Goal: Task Accomplishment & Management: Use online tool/utility

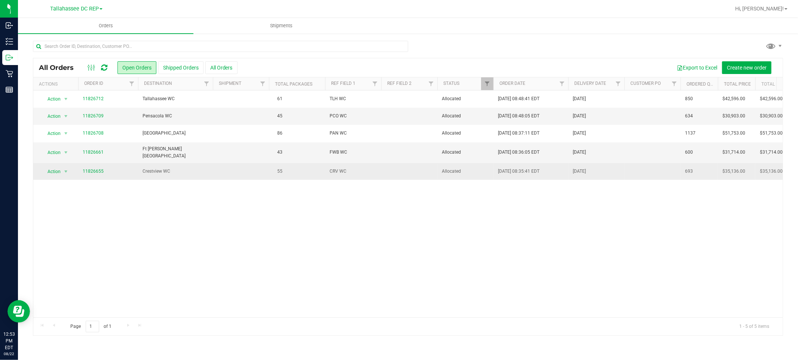
click at [184, 164] on td "Crestview WC" at bounding box center [175, 171] width 75 height 17
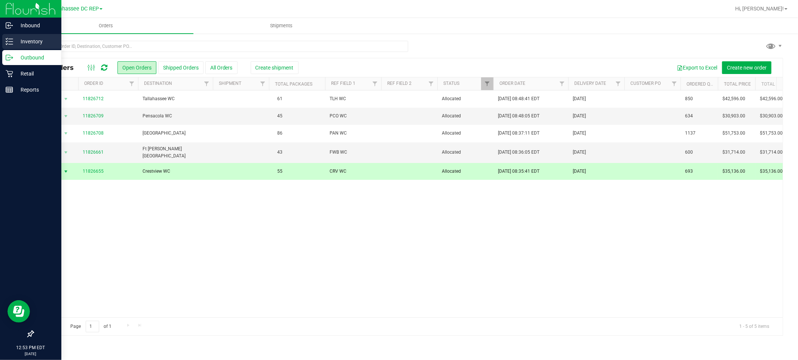
click at [31, 43] on p "Inventory" at bounding box center [35, 41] width 45 height 9
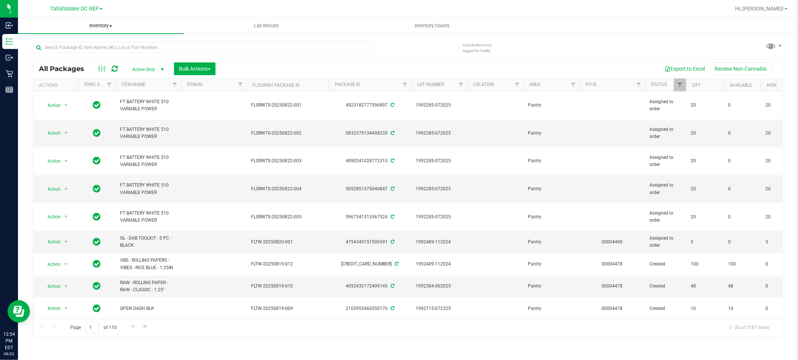
click at [110, 24] on span "Inventory" at bounding box center [101, 25] width 166 height 7
click at [51, 54] on span "All inventory" at bounding box center [43, 54] width 51 height 6
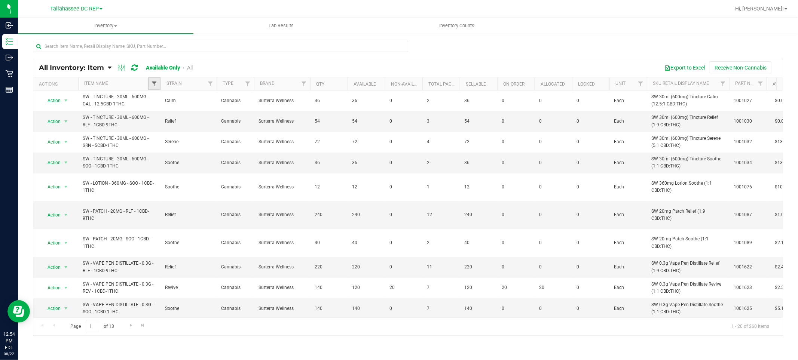
click at [152, 81] on span "Filter" at bounding box center [154, 84] width 6 height 6
click at [119, 80] on th "Item Name" at bounding box center [119, 83] width 82 height 13
click at [119, 80] on div at bounding box center [408, 196] width 750 height 277
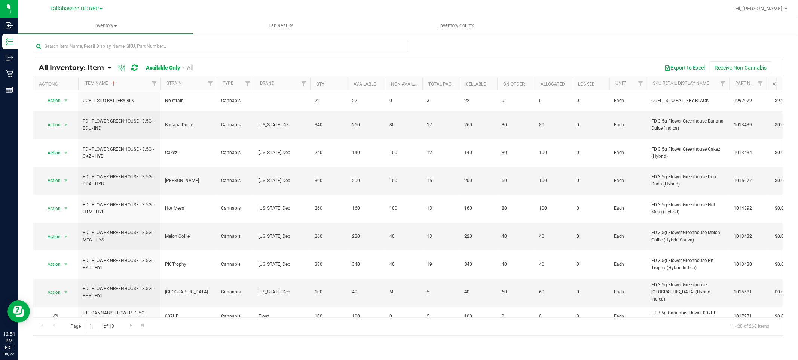
click at [699, 65] on button "Export to Excel" at bounding box center [685, 67] width 50 height 13
